Goal: Task Accomplishment & Management: Manage account settings

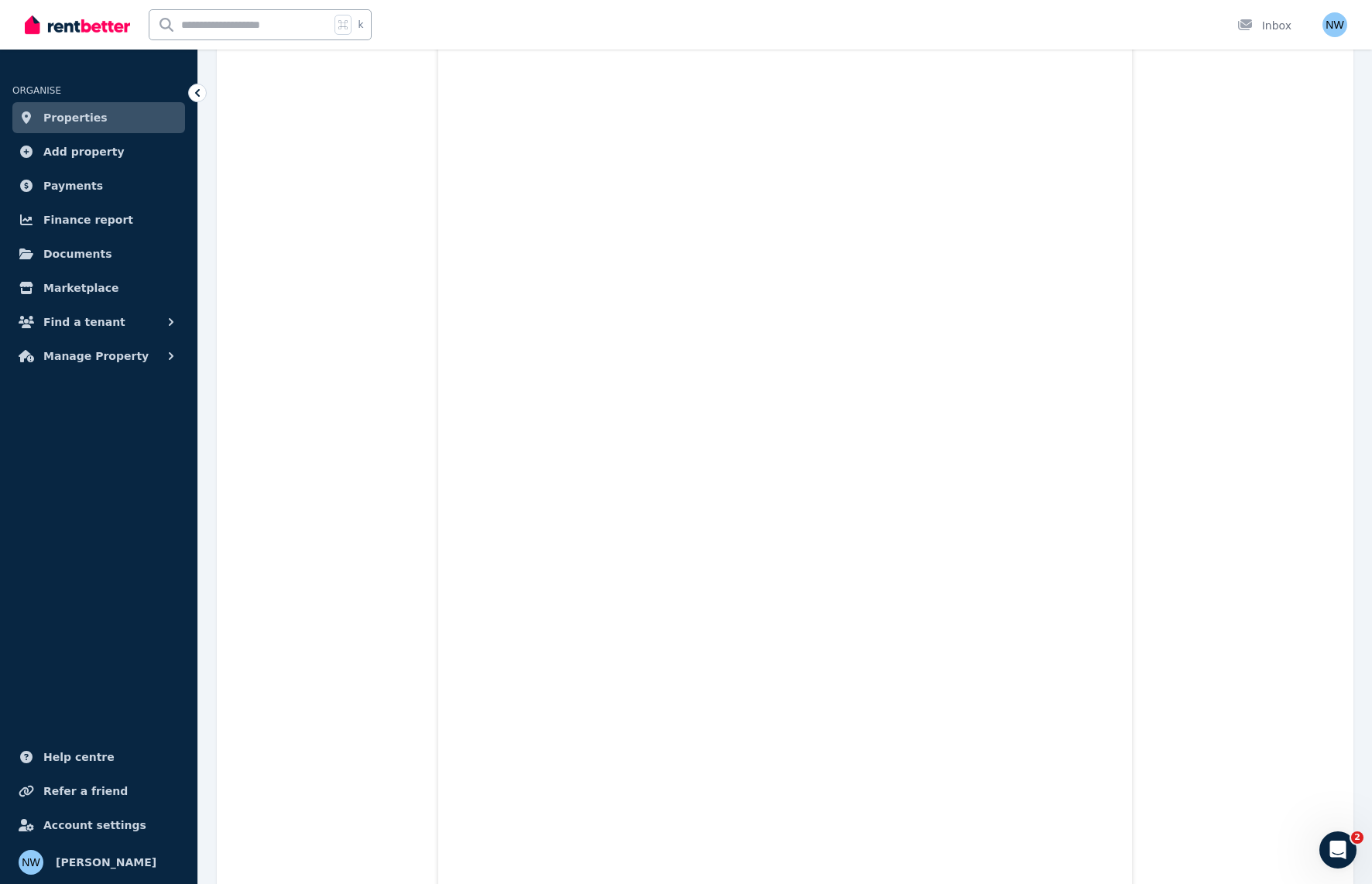
scroll to position [3683, 0]
click at [89, 322] on span "Find a tenant" at bounding box center [85, 322] width 82 height 19
click at [88, 381] on span "Enquiries" at bounding box center [121, 387] width 105 height 19
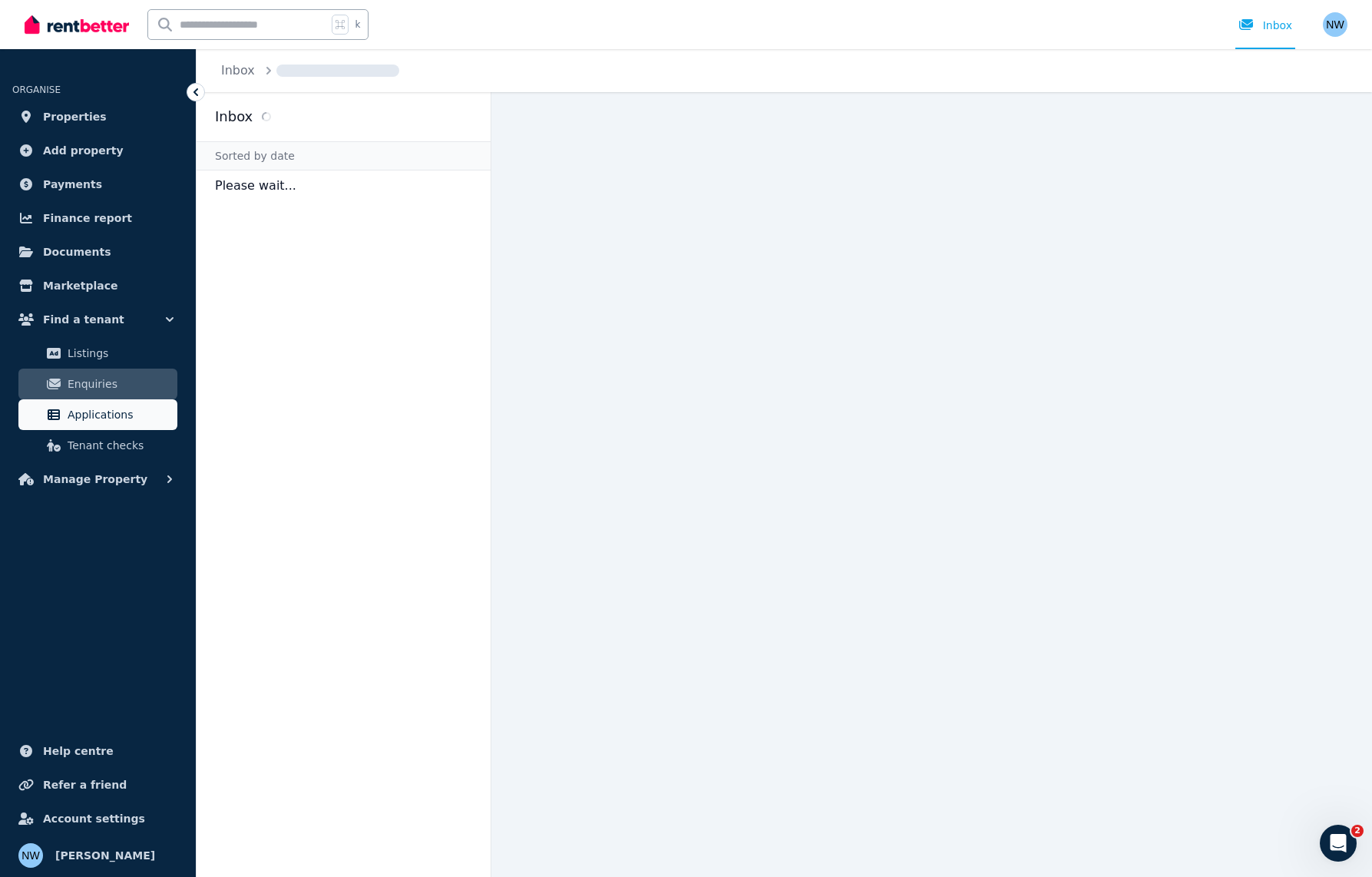
click at [86, 415] on span "Applications" at bounding box center [120, 414] width 104 height 18
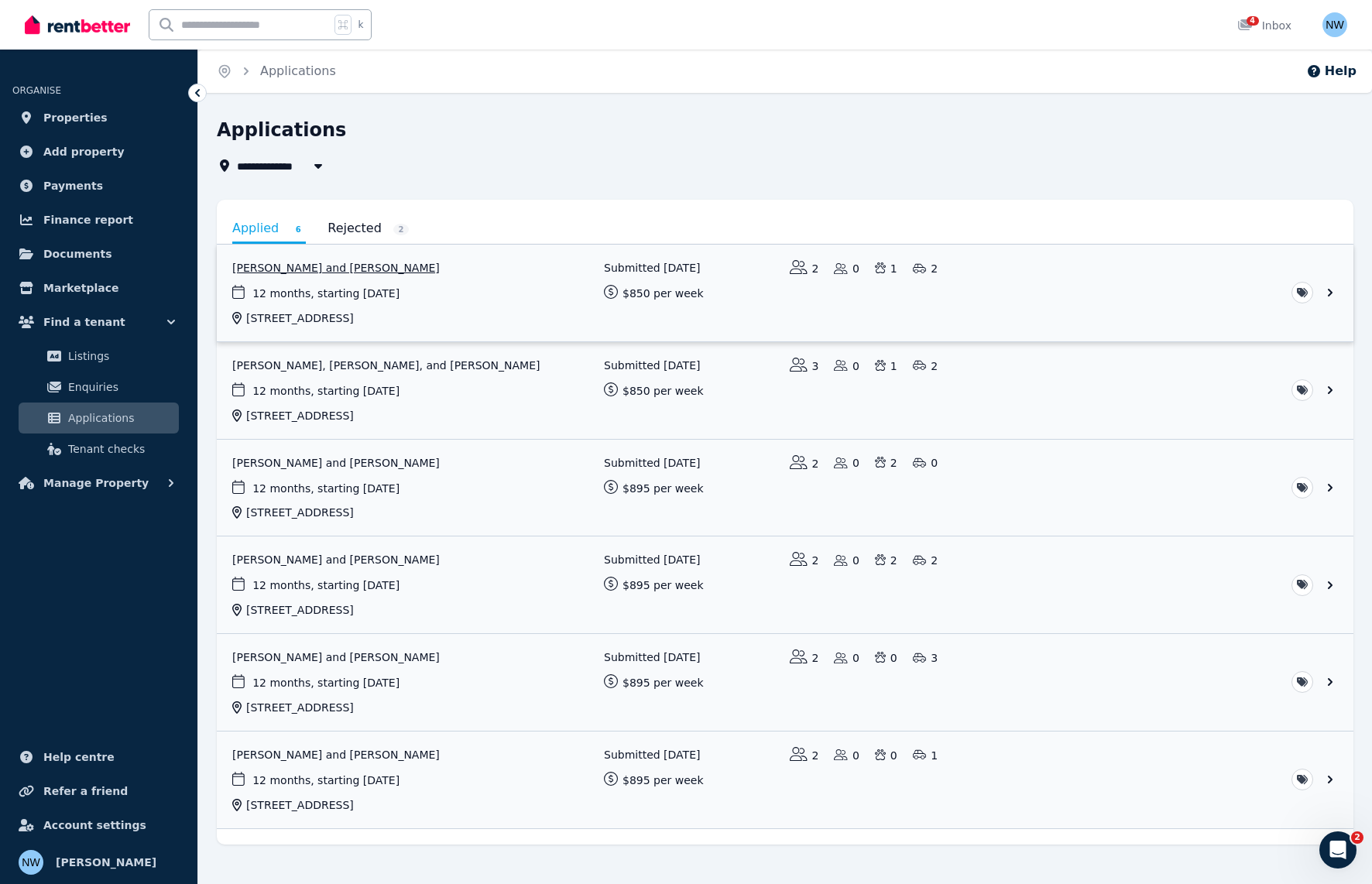
click at [342, 260] on link "View application: Vinicius Benevides Kohn and Laura Vianna" at bounding box center [785, 293] width 1136 height 97
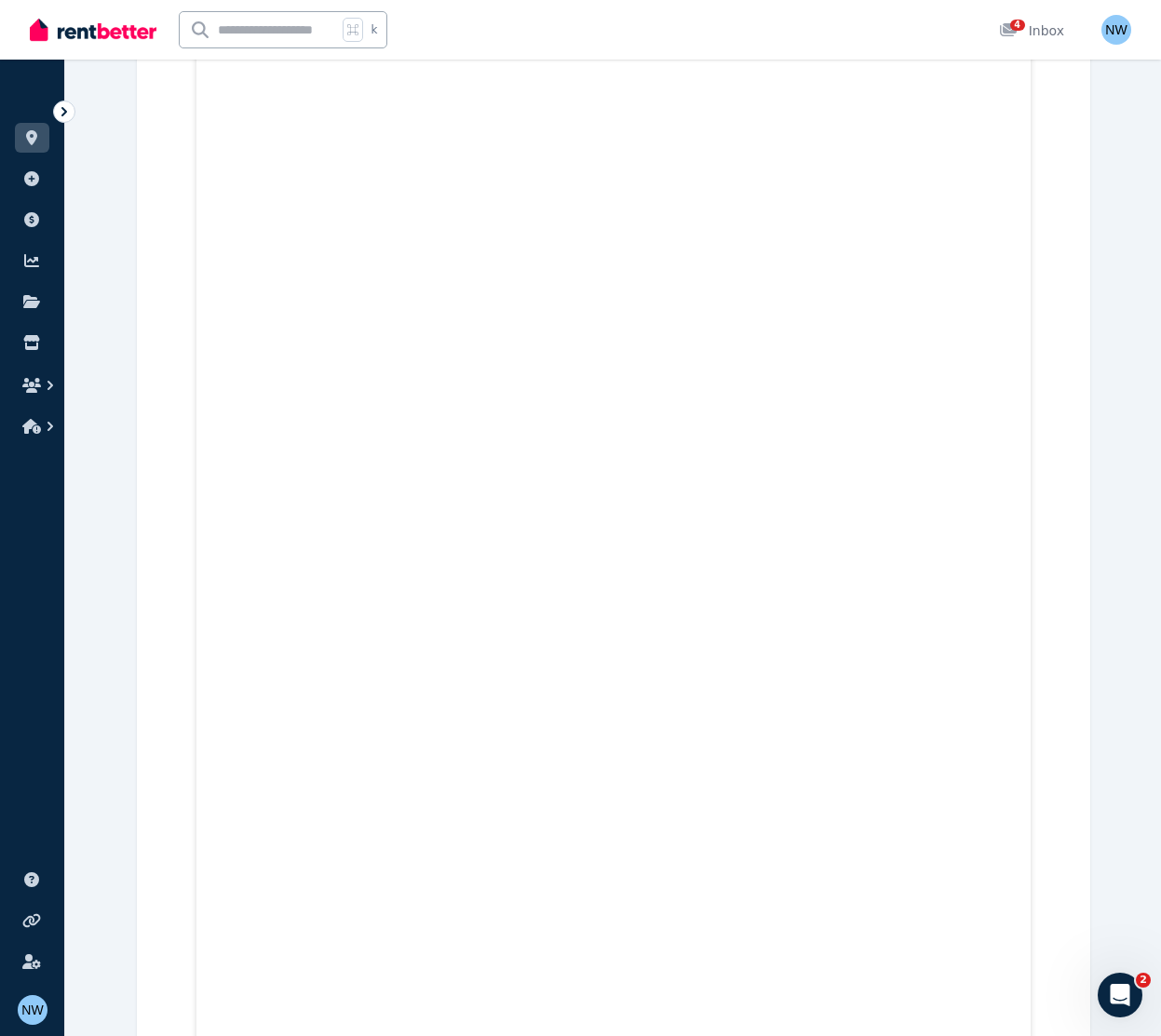
scroll to position [5776, 0]
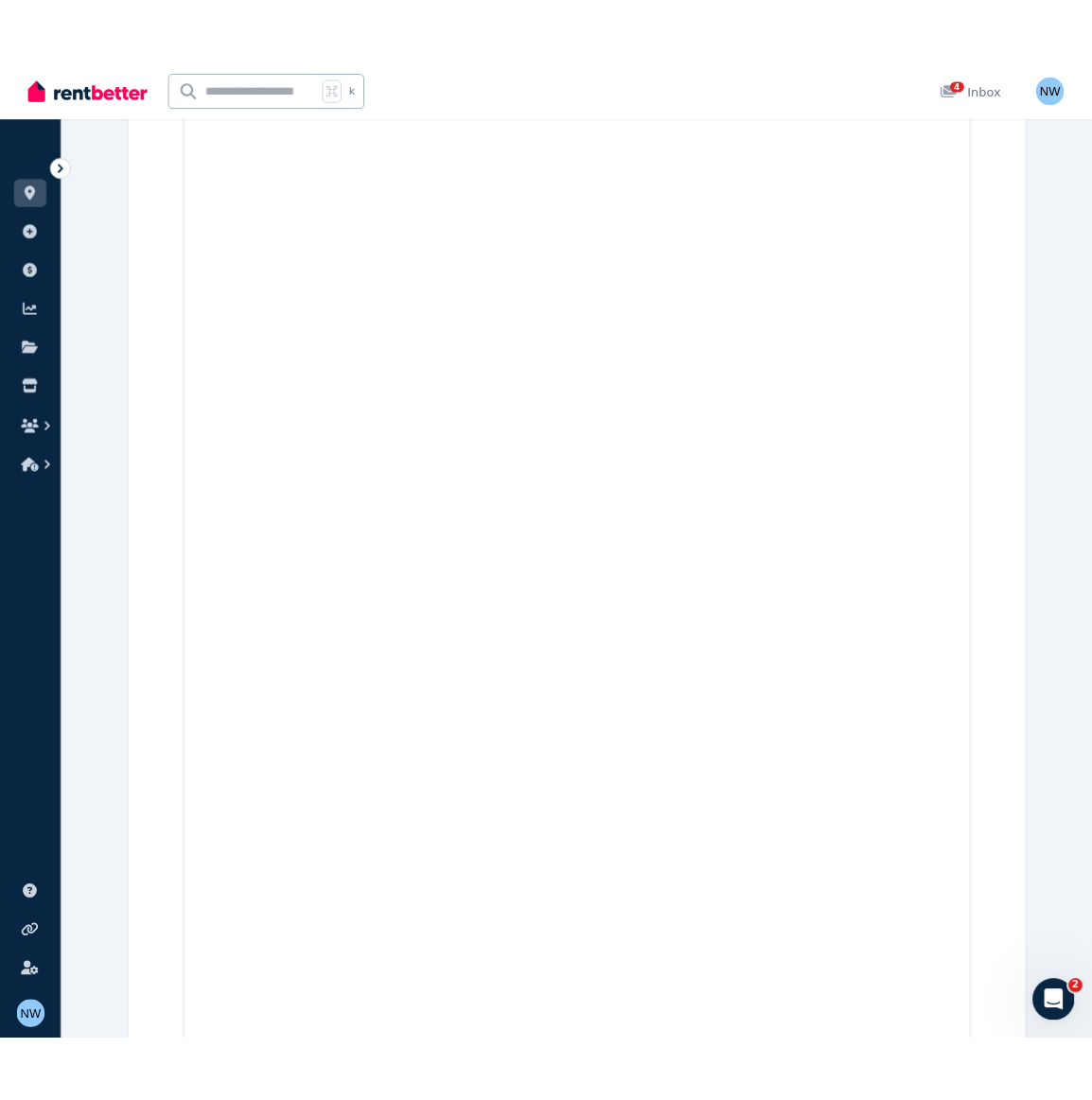
scroll to position [4475, 0]
